Goal: Check status

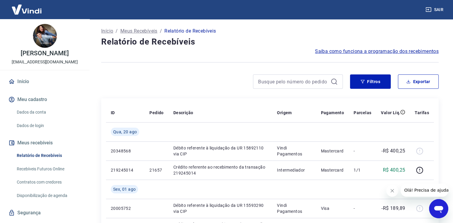
click at [393, 194] on button "Fechar mensagem da empresa" at bounding box center [392, 191] width 12 height 12
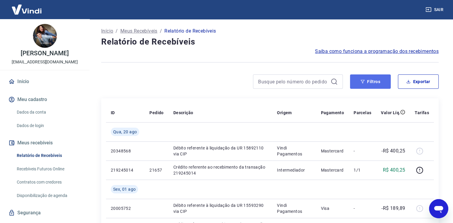
click at [367, 81] on button "Filtros" at bounding box center [370, 82] width 41 height 14
